Goal: Task Accomplishment & Management: Manage account settings

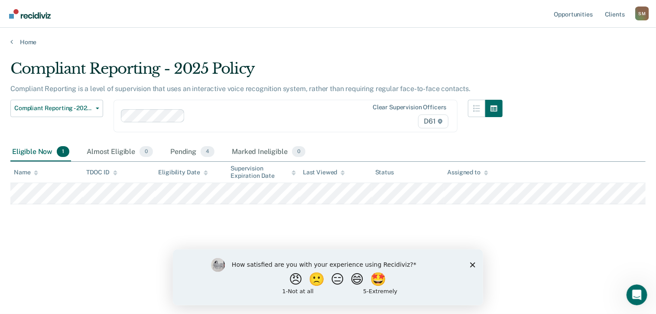
click at [643, 13] on div "S M" at bounding box center [642, 13] width 14 height 14
click at [99, 109] on button "Compliant Reporting - 2025 Policy" at bounding box center [56, 108] width 93 height 17
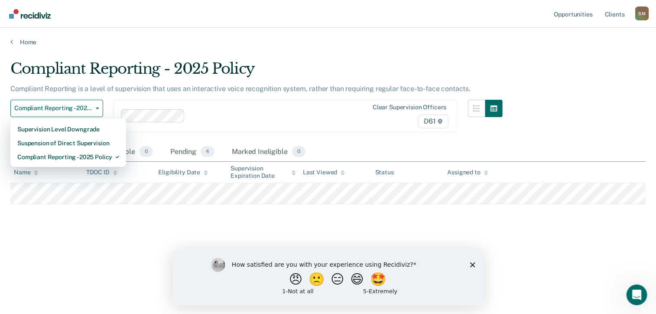
click at [147, 94] on div "Compliant Reporting is a level of supervision that uses an interactive voice re…" at bounding box center [256, 91] width 492 height 15
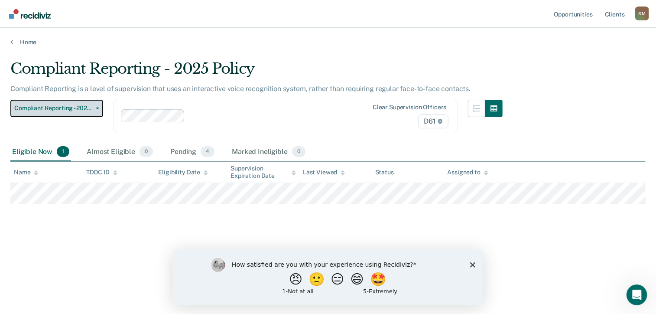
click at [99, 107] on button "Compliant Reporting - 2025 Policy" at bounding box center [56, 108] width 93 height 17
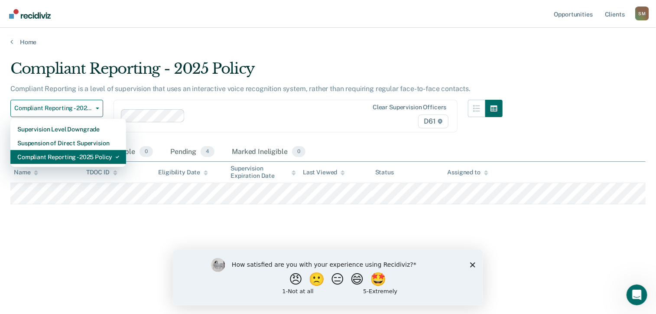
click at [67, 154] on div "Compliant Reporting - 2025 Policy" at bounding box center [68, 157] width 102 height 14
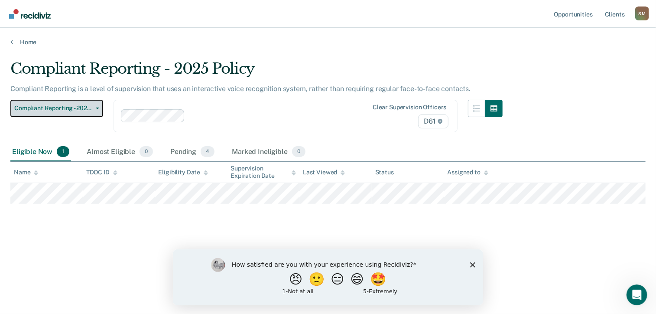
click at [10, 100] on button "Compliant Reporting - 2025 Policy" at bounding box center [56, 108] width 93 height 17
click at [189, 149] on div "Pending 4" at bounding box center [192, 151] width 48 height 19
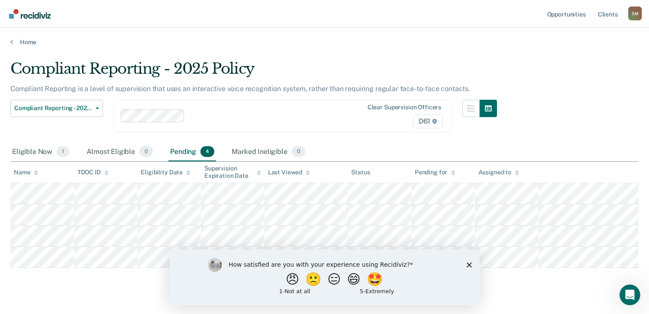
click at [469, 264] on polygon "Close survey" at bounding box center [468, 264] width 5 height 5
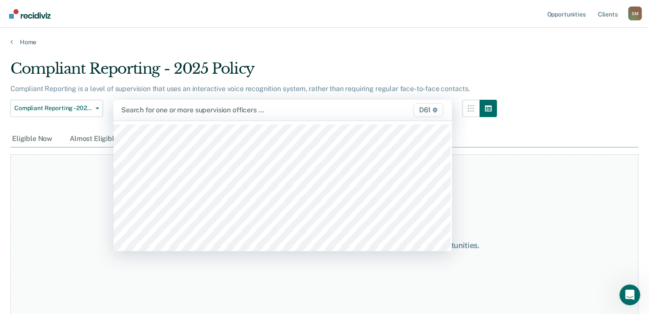
click at [175, 105] on div at bounding box center [234, 110] width 226 height 10
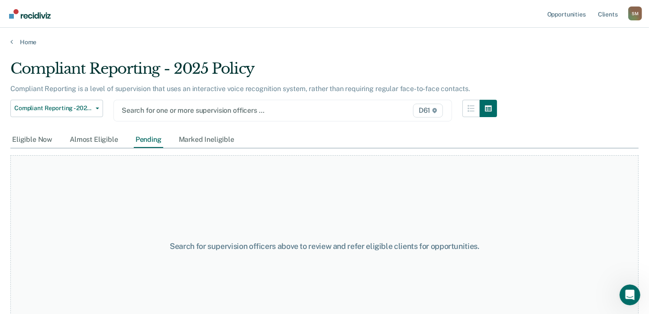
click at [175, 105] on div at bounding box center [234, 110] width 225 height 10
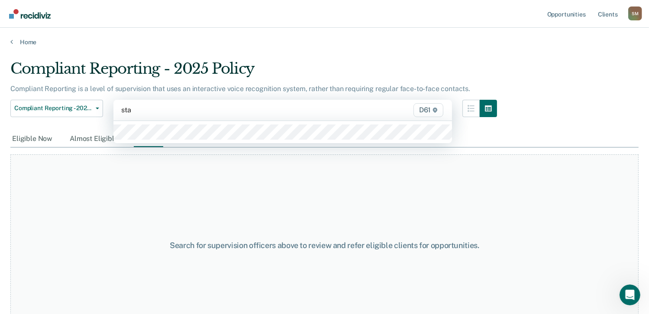
type input "stac"
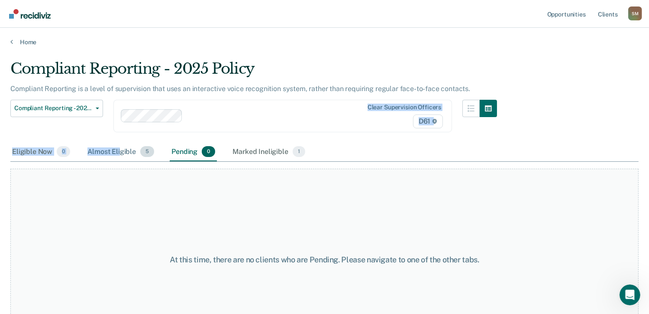
drag, startPoint x: 171, startPoint y: 121, endPoint x: 120, endPoint y: 148, distance: 58.1
click at [120, 148] on div "Compliant Reporting - 2025 Policy Compliant Reporting is a level of supervision…" at bounding box center [324, 154] width 628 height 189
drag, startPoint x: 120, startPoint y: 148, endPoint x: 145, endPoint y: 152, distance: 25.4
click at [145, 152] on span "5" at bounding box center [147, 151] width 14 height 11
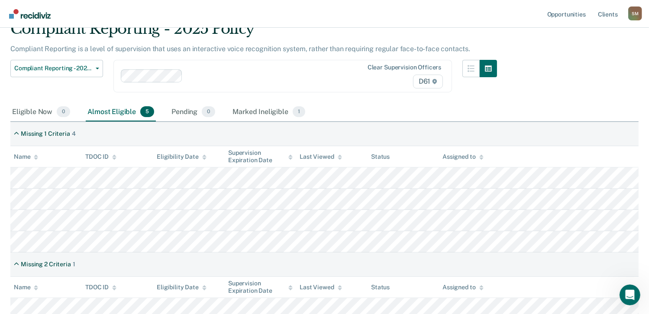
scroll to position [44, 0]
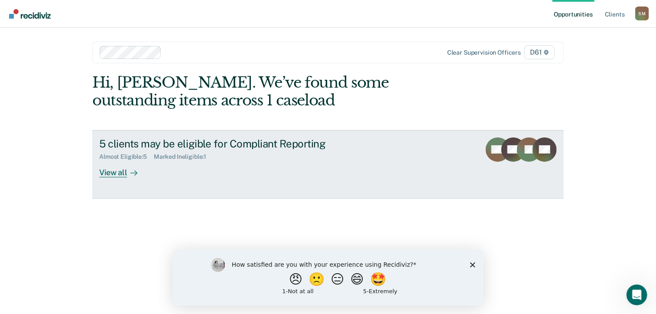
click at [190, 156] on div "Marked Ineligible : 1" at bounding box center [183, 156] width 59 height 7
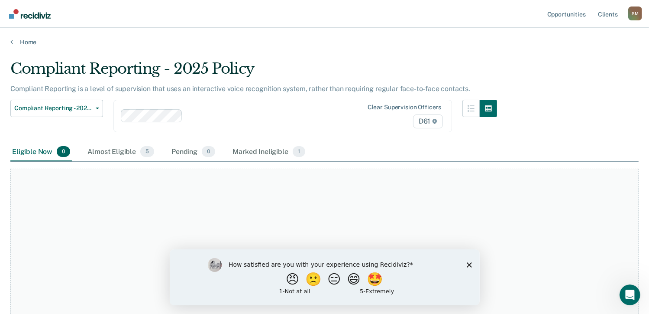
click at [469, 263] on icon "Close survey" at bounding box center [468, 264] width 5 height 5
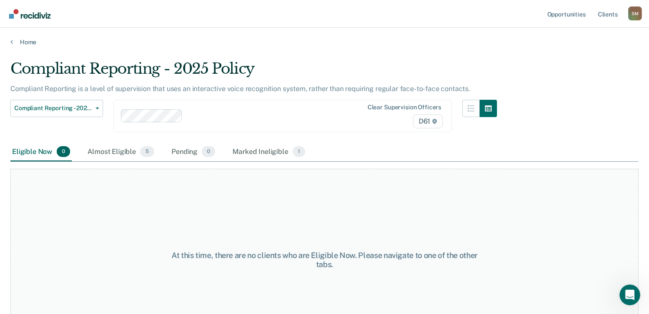
click at [509, 207] on div "At this time, there are no clients who are Eligible Now. Please navigate to one…" at bounding box center [324, 259] width 628 height 182
click at [262, 149] on div "Marked Ineligible 1" at bounding box center [269, 151] width 76 height 19
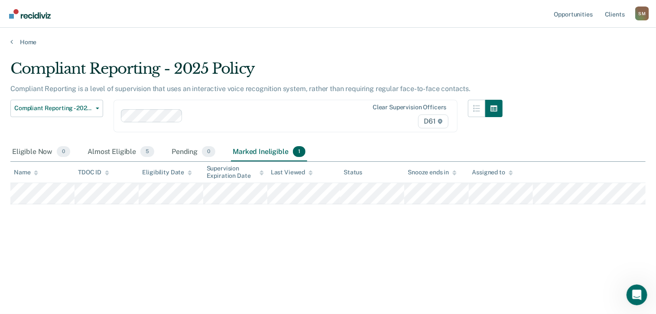
drag, startPoint x: 262, startPoint y: 149, endPoint x: 302, endPoint y: 229, distance: 89.9
click at [302, 229] on div "Compliant Reporting - 2025 Policy Compliant Reporting is a level of supervision…" at bounding box center [327, 154] width 635 height 189
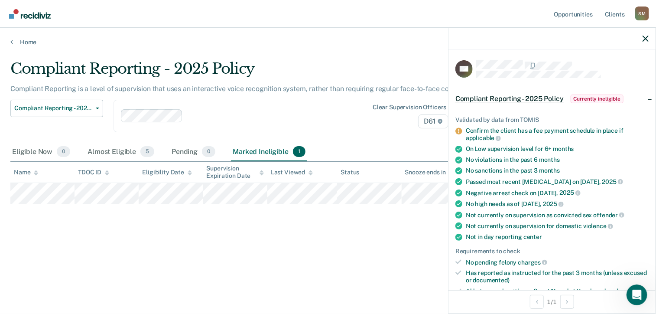
click at [645, 34] on div at bounding box center [551, 39] width 207 height 22
click at [648, 38] on icon "button" at bounding box center [645, 39] width 6 height 6
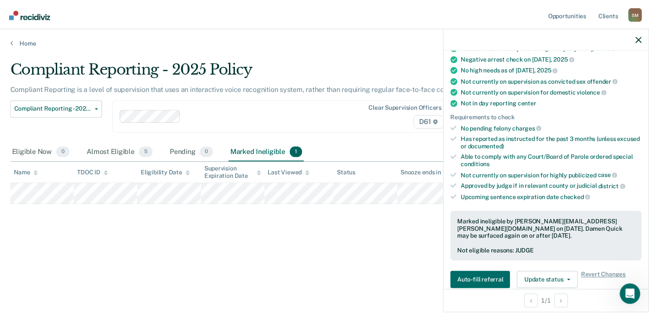
scroll to position [133, 0]
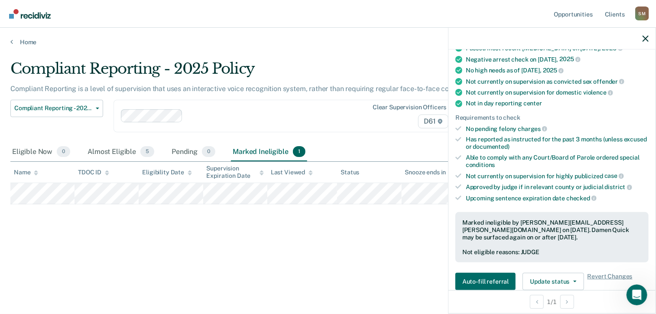
click at [407, 243] on div "Compliant Reporting - 2025 Policy Compliant Reporting is a level of supervision…" at bounding box center [327, 154] width 635 height 189
click at [106, 147] on div "Almost Eligible 5" at bounding box center [121, 151] width 70 height 19
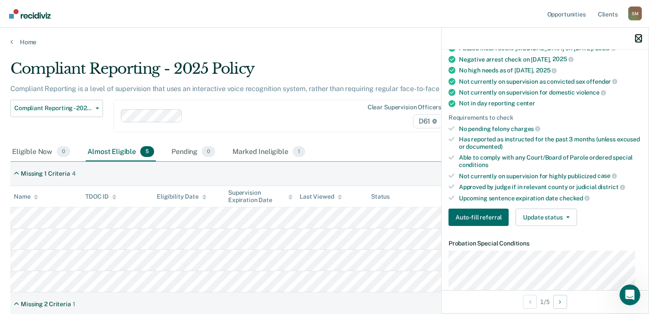
click at [638, 37] on icon "button" at bounding box center [639, 39] width 6 height 6
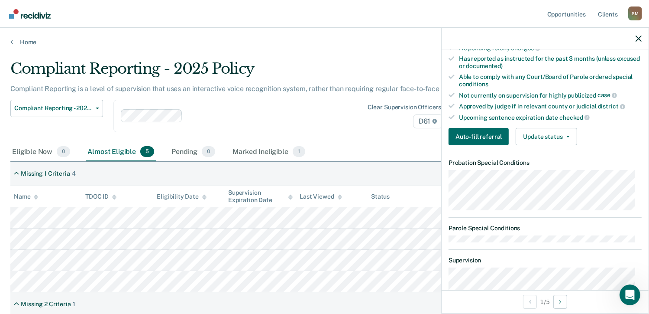
scroll to position [213, 0]
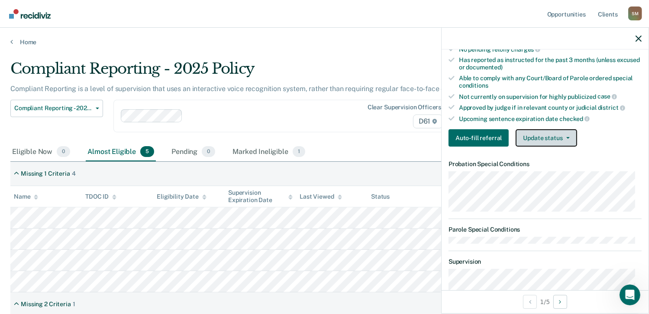
click at [553, 132] on button "Update status" at bounding box center [546, 137] width 61 height 17
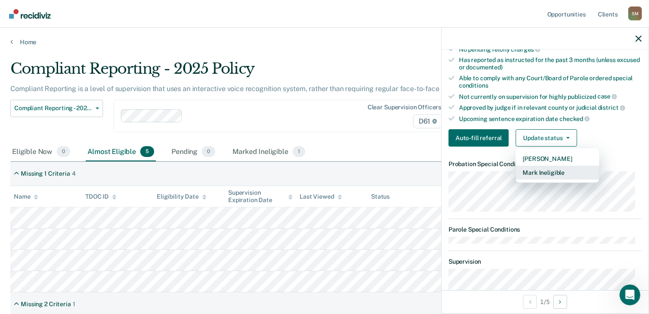
click at [550, 165] on button "Mark Ineligible" at bounding box center [558, 172] width 84 height 14
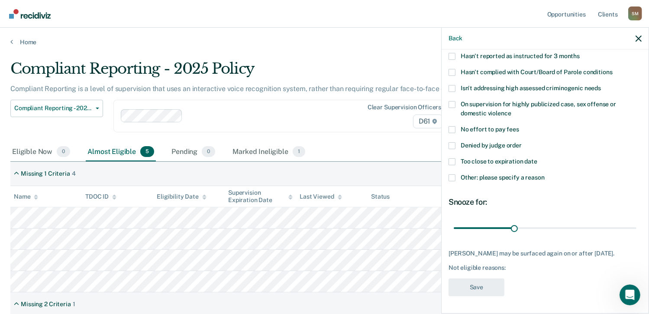
scroll to position [77, 0]
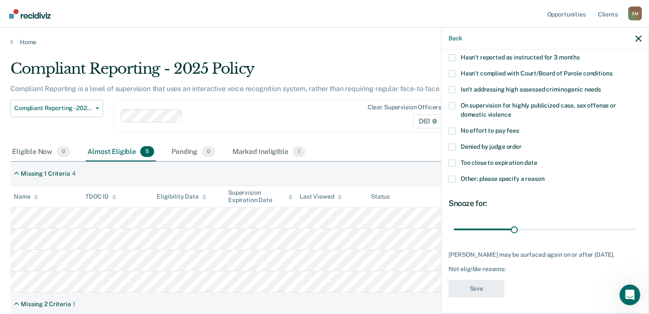
click at [452, 178] on span at bounding box center [452, 178] width 7 height 7
click at [545, 175] on input "Other: please specify a reason" at bounding box center [545, 175] width 0 height 0
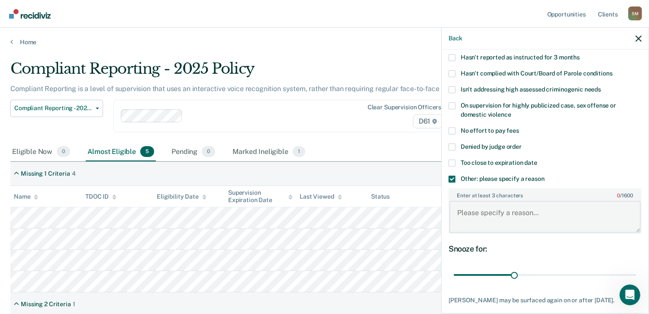
click at [467, 201] on textarea "Enter at least 3 characters 0 / 1600" at bounding box center [545, 217] width 191 height 32
click at [459, 235] on div "AW Which of the following requirements has [PERSON_NAME] not met? Has pending f…" at bounding box center [545, 165] width 193 height 365
click at [466, 205] on textarea "Enter at least 3 characters 0 / 1600" at bounding box center [545, 217] width 191 height 32
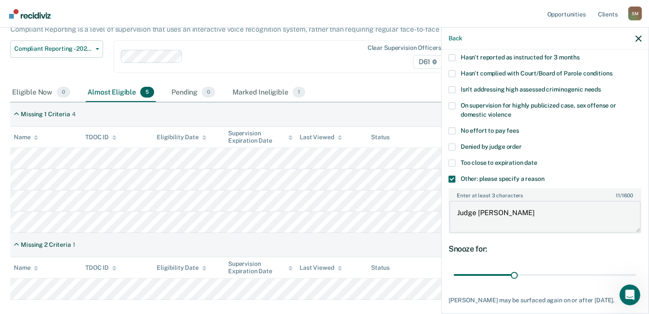
scroll to position [107, 0]
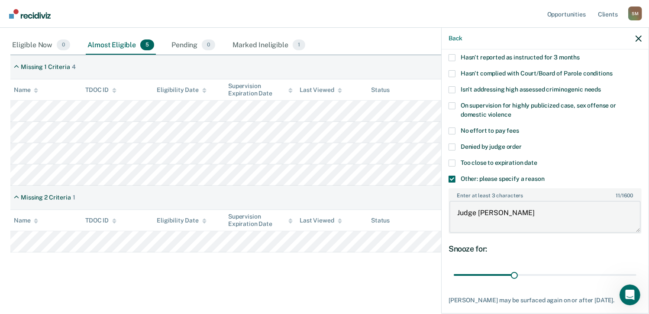
type textarea "Judge [PERSON_NAME]"
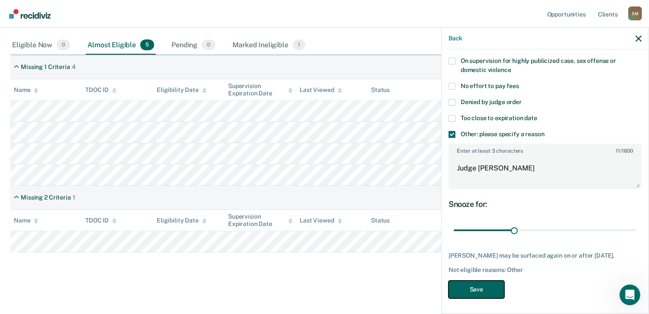
click at [481, 294] on button "Save" at bounding box center [477, 289] width 56 height 18
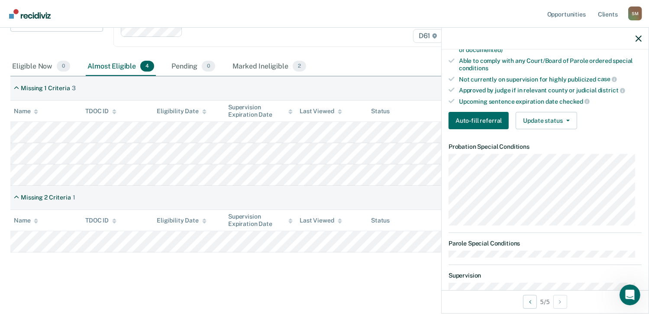
scroll to position [233, 0]
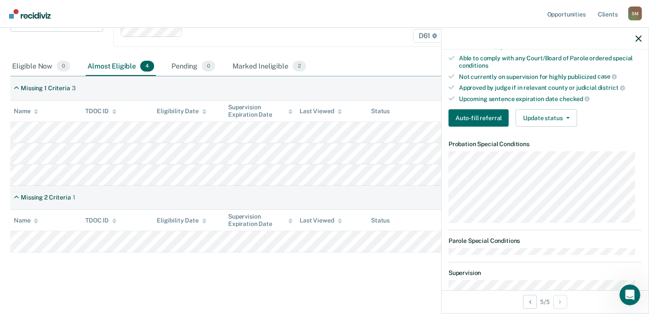
click at [531, 221] on dl "Probation Special Conditions Parole Special Conditions" at bounding box center [545, 197] width 193 height 114
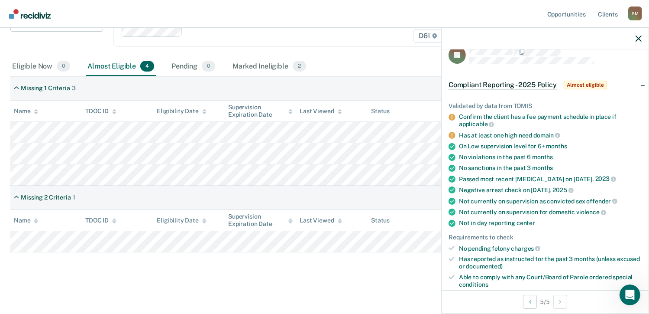
scroll to position [0, 0]
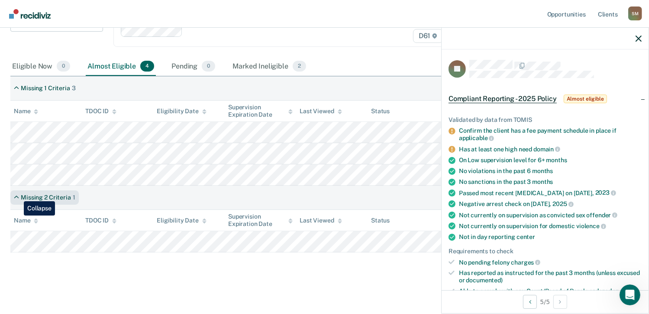
click at [17, 194] on icon at bounding box center [16, 197] width 5 height 7
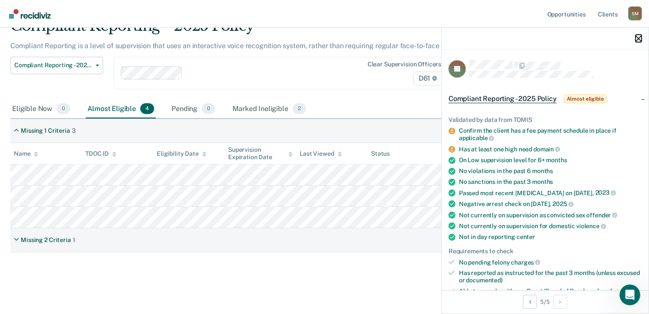
click at [636, 38] on icon "button" at bounding box center [639, 39] width 6 height 6
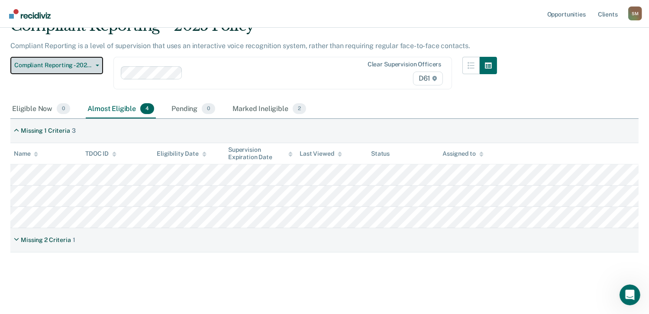
click at [99, 58] on button "Compliant Reporting - 2025 Policy" at bounding box center [56, 65] width 93 height 17
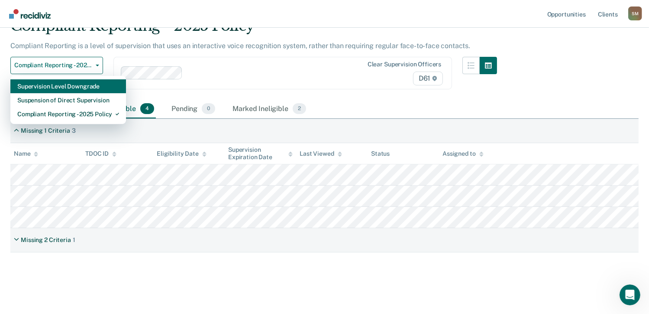
click at [65, 88] on div "Supervision Level Downgrade" at bounding box center [68, 86] width 102 height 14
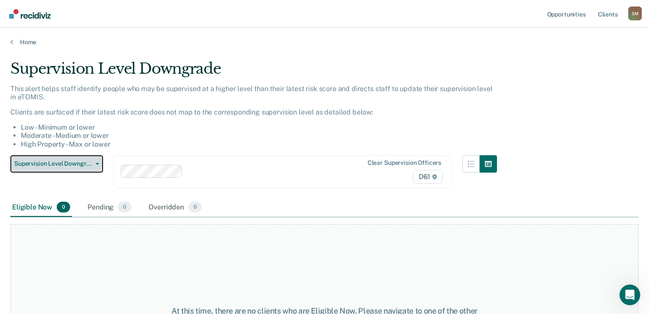
click at [94, 163] on span "button" at bounding box center [95, 164] width 7 height 2
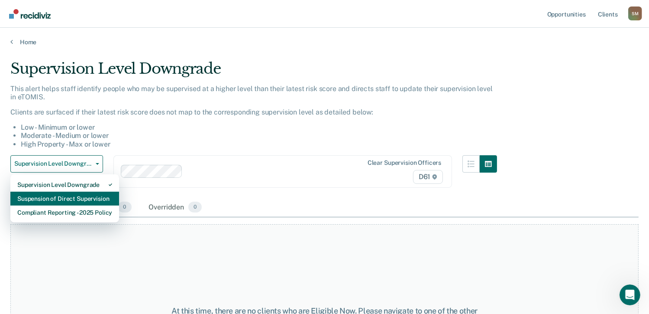
click at [82, 201] on div "Suspension of Direct Supervision" at bounding box center [64, 198] width 95 height 14
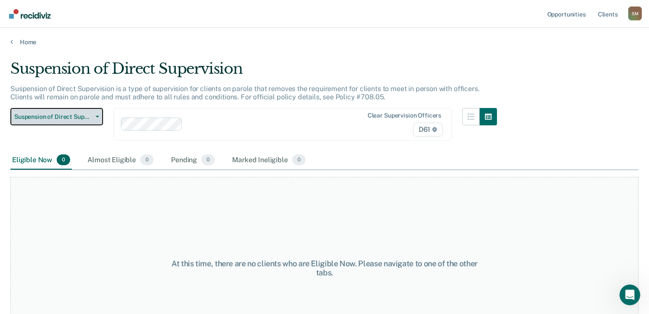
click at [97, 113] on button "Suspension of Direct Supervision" at bounding box center [56, 116] width 93 height 17
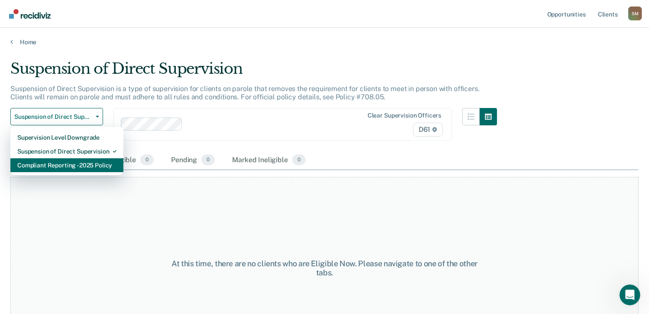
click at [59, 167] on div "Compliant Reporting - 2025 Policy" at bounding box center [66, 165] width 99 height 14
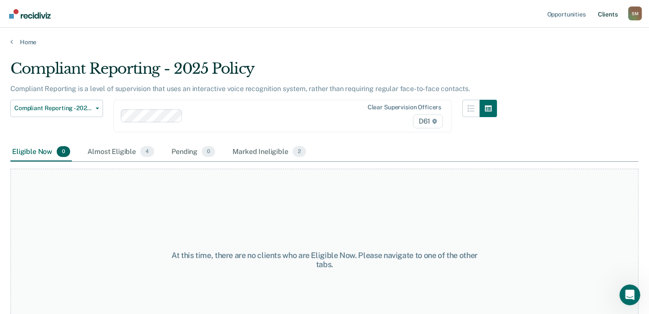
click at [607, 13] on link "Client s" at bounding box center [607, 14] width 23 height 28
